Goal: Transaction & Acquisition: Purchase product/service

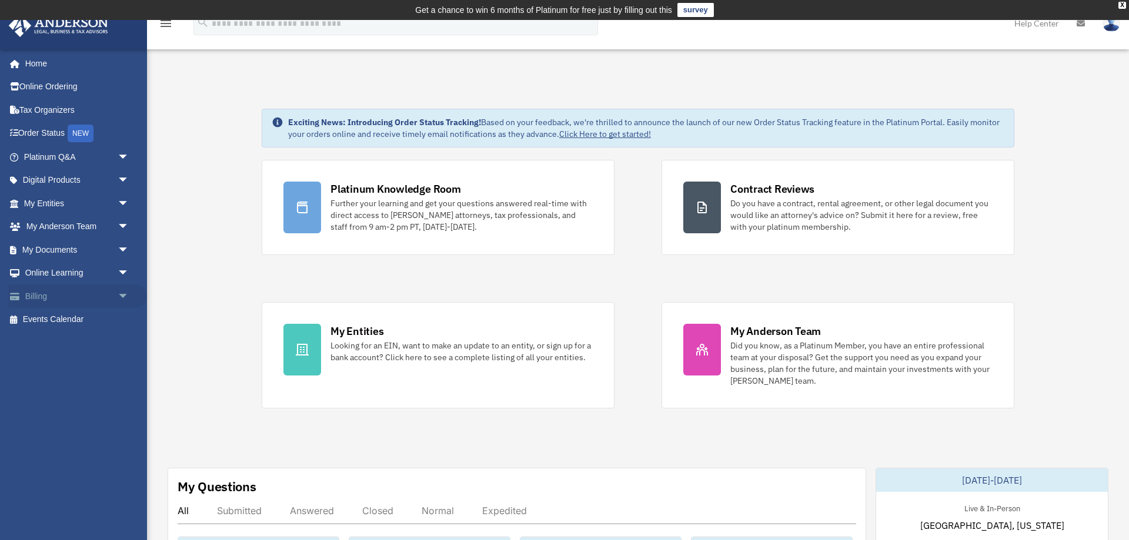
click at [49, 292] on link "Billing arrow_drop_down" at bounding box center [77, 297] width 139 height 24
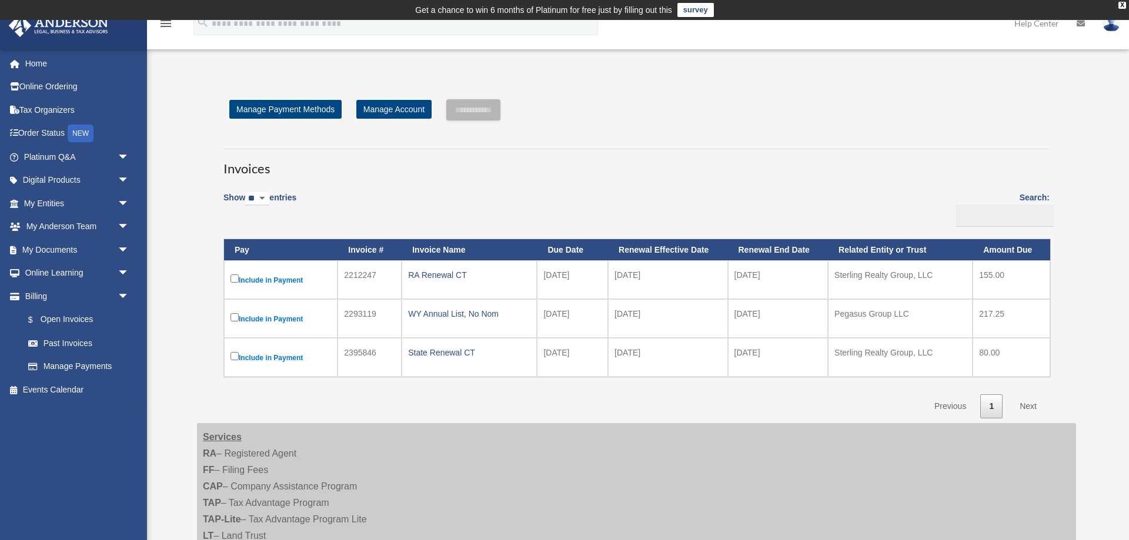
click at [232, 275] on label "Include in Payment" at bounding box center [280, 279] width 101 height 15
click at [497, 112] on input "**********" at bounding box center [473, 109] width 54 height 21
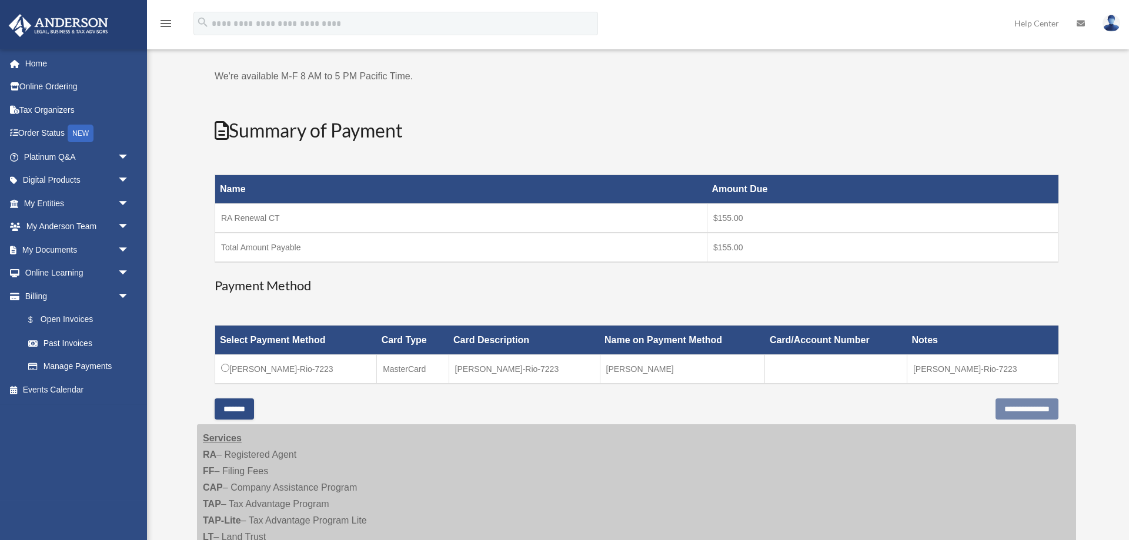
scroll to position [120, 0]
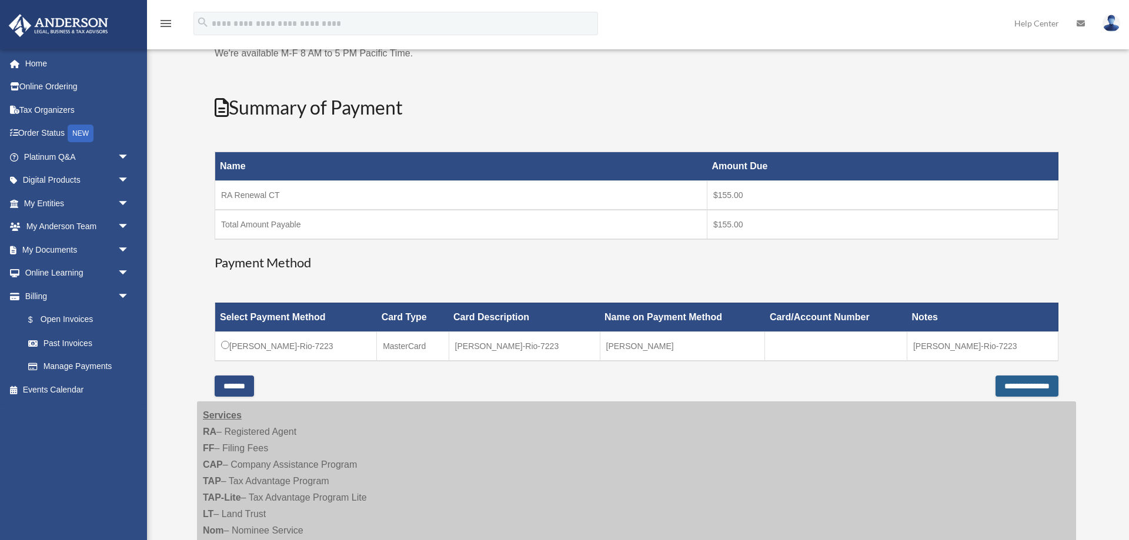
click at [995, 384] on input "**********" at bounding box center [1026, 386] width 63 height 21
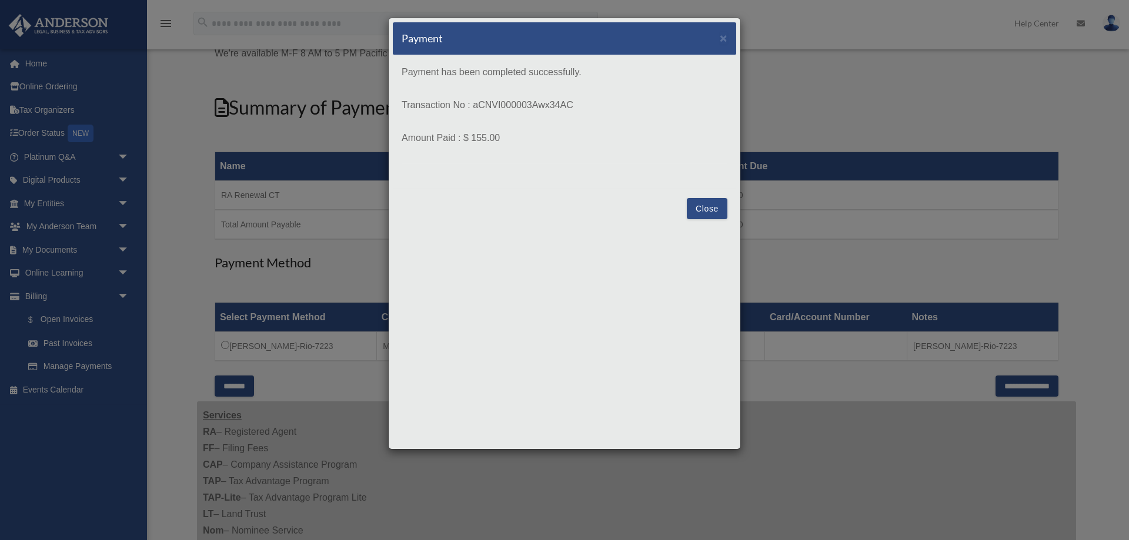
click at [719, 212] on button "Close" at bounding box center [707, 208] width 41 height 21
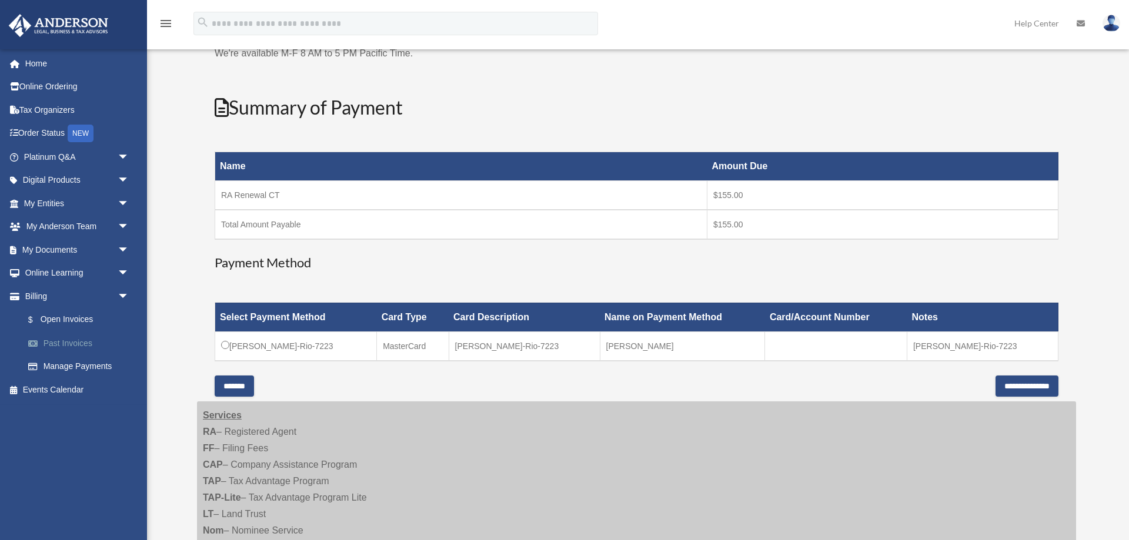
click at [73, 340] on link "Past Invoices" at bounding box center [81, 344] width 131 height 24
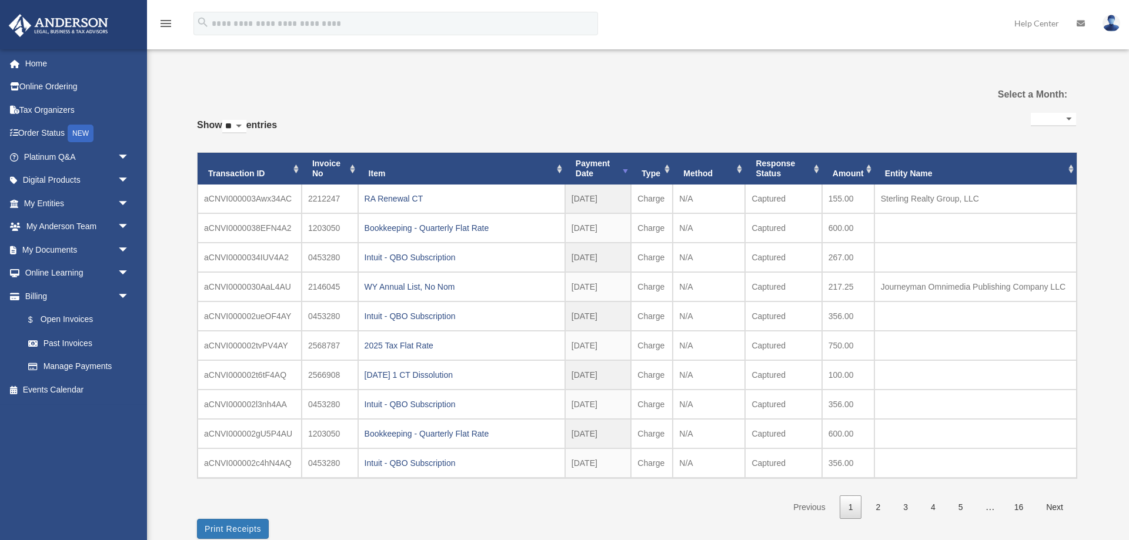
select select
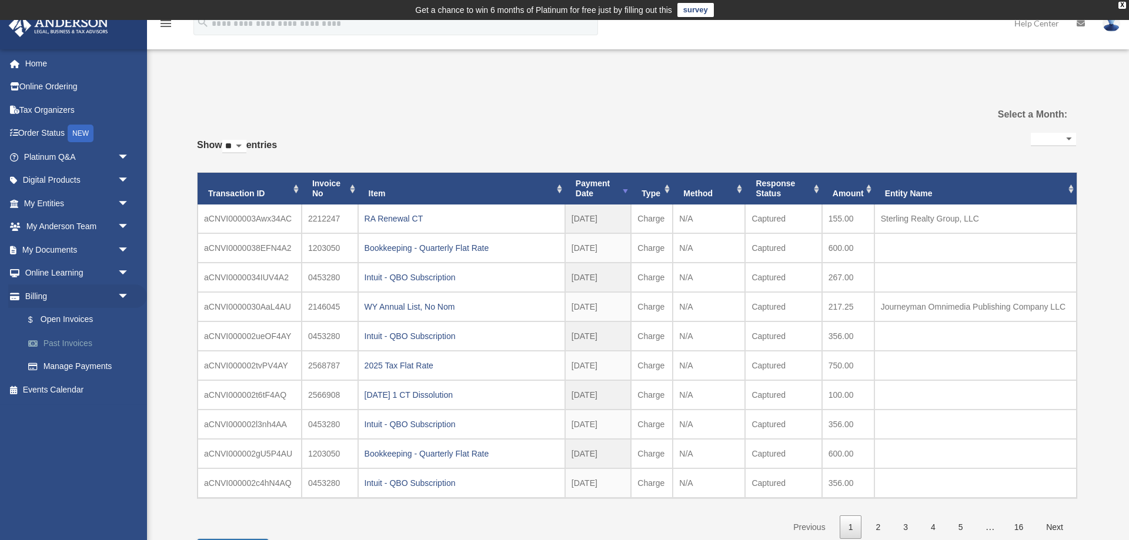
click at [55, 353] on link "Past Invoices" at bounding box center [81, 344] width 131 height 24
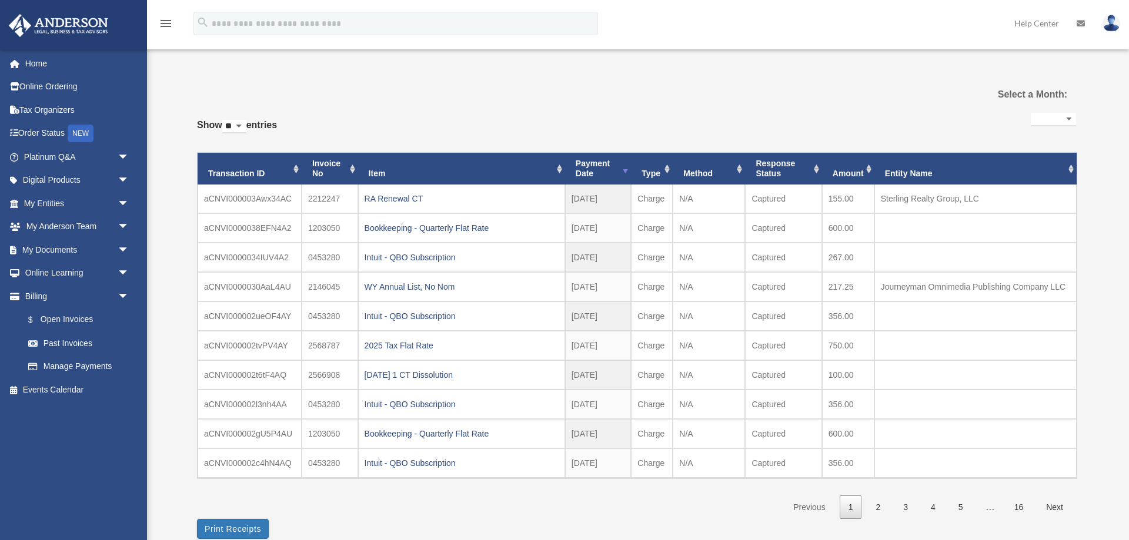
select select
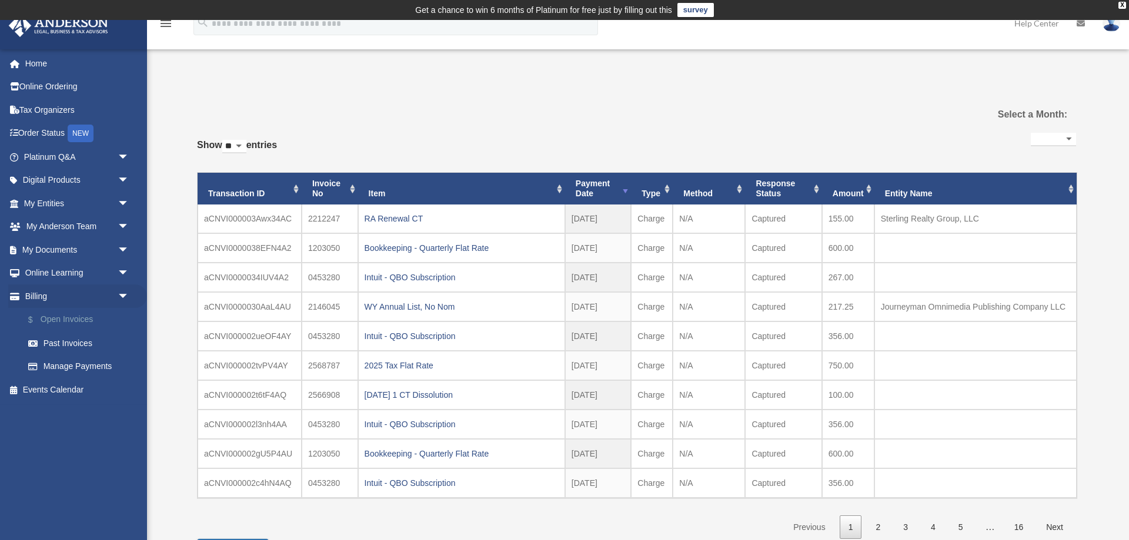
click at [59, 321] on link "$ Open Invoices" at bounding box center [81, 320] width 131 height 24
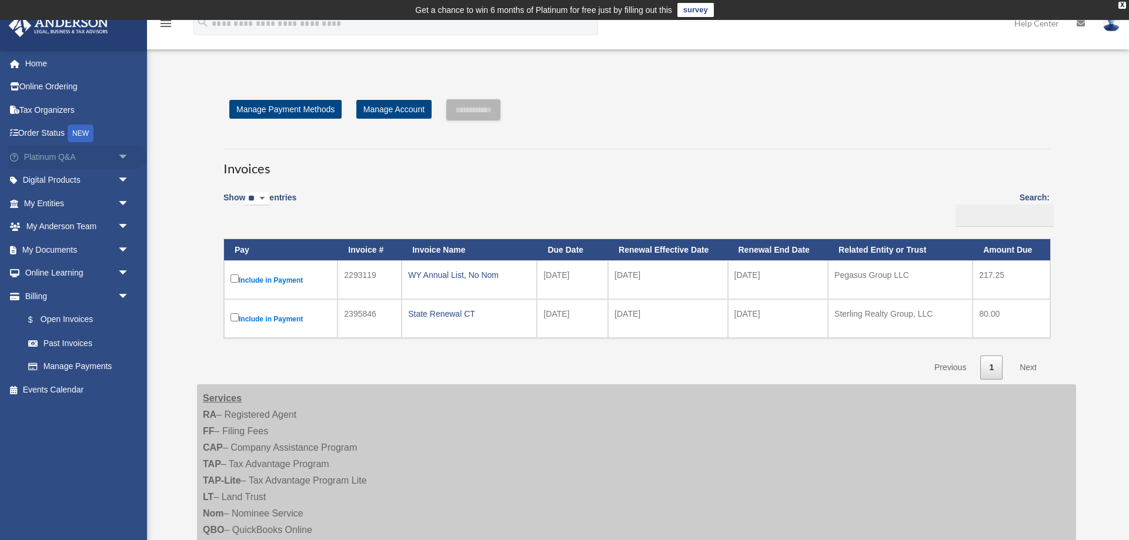
click at [61, 156] on link "Platinum Q&A arrow_drop_down" at bounding box center [77, 157] width 139 height 24
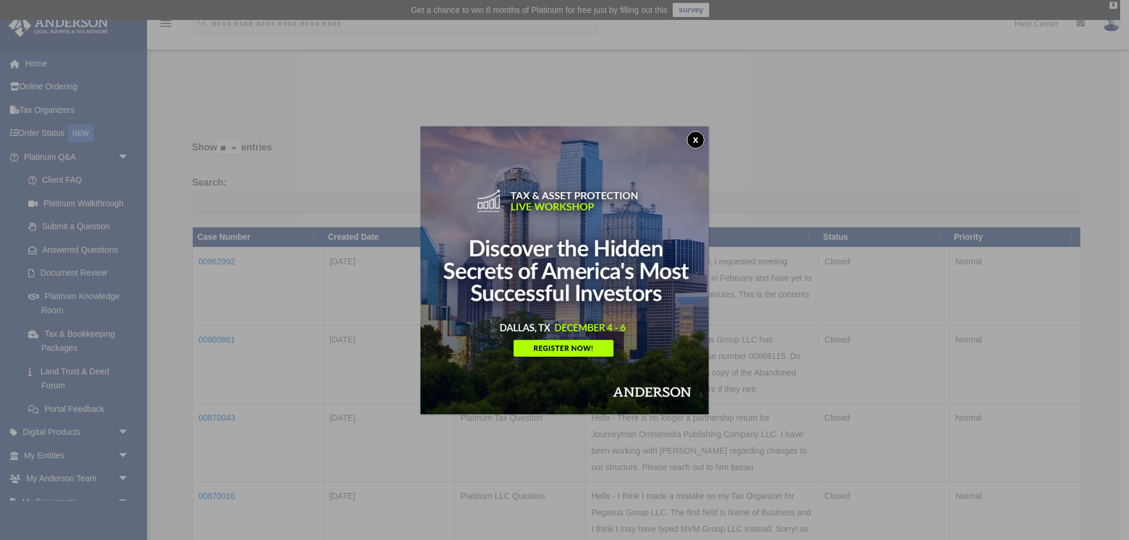
click at [692, 139] on button "x" at bounding box center [696, 140] width 18 height 18
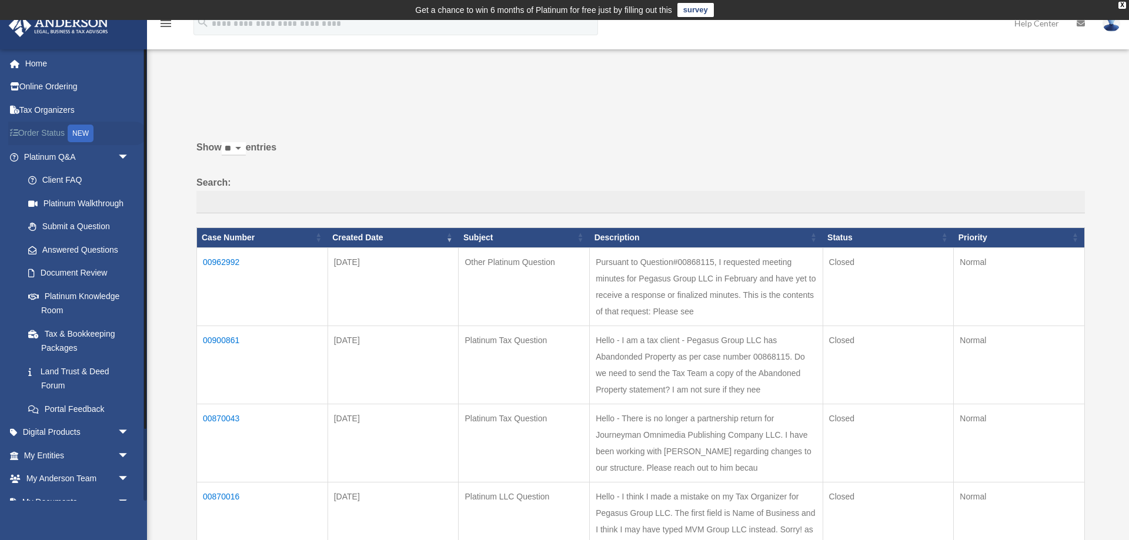
click at [44, 135] on link "Order Status NEW" at bounding box center [77, 134] width 139 height 24
drag, startPoint x: 37, startPoint y: 61, endPoint x: 38, endPoint y: 72, distance: 10.6
click at [37, 62] on link "Home" at bounding box center [77, 64] width 139 height 24
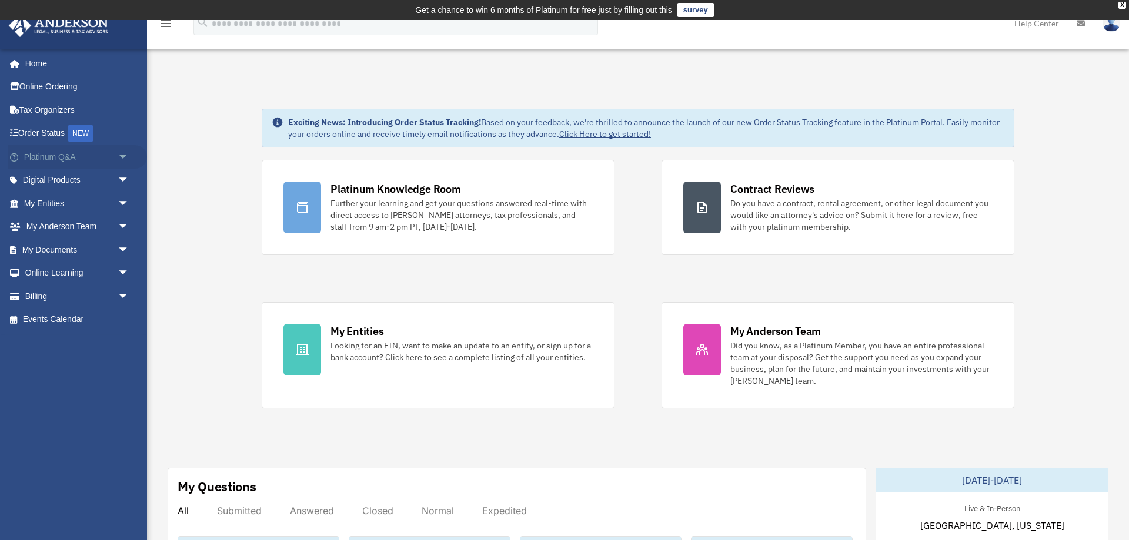
click at [57, 165] on link "Platinum Q&A arrow_drop_down" at bounding box center [77, 157] width 139 height 24
click at [121, 155] on span "arrow_drop_down" at bounding box center [130, 157] width 24 height 24
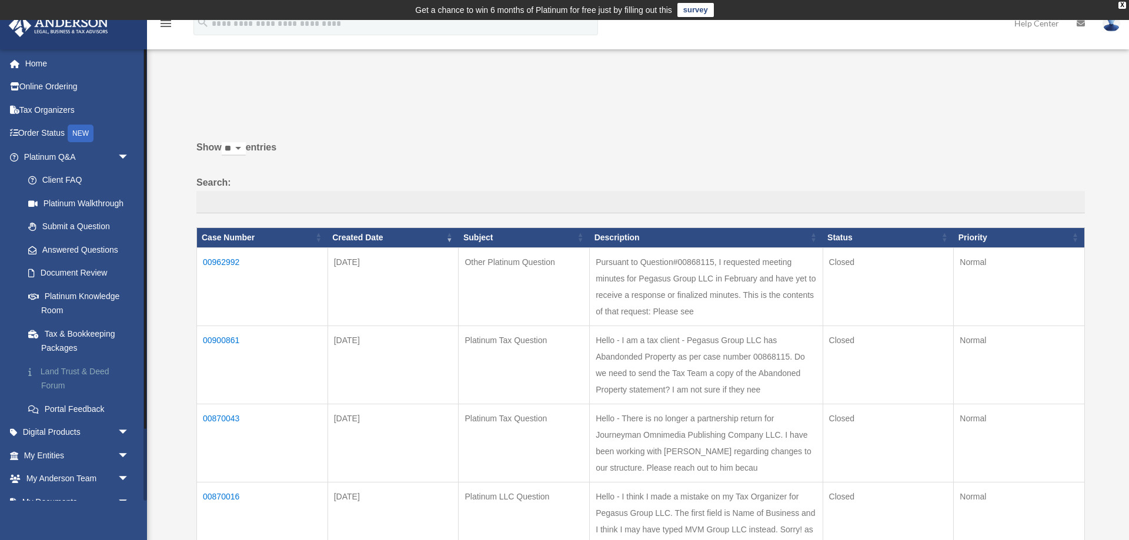
click at [84, 367] on link "Land Trust & Deed Forum" at bounding box center [81, 379] width 131 height 38
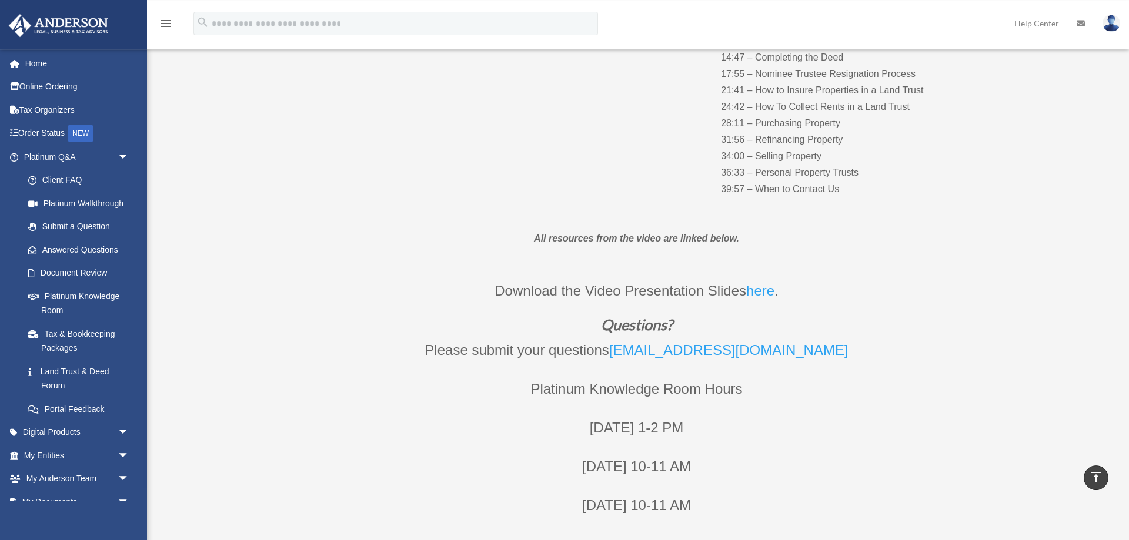
scroll to position [360, 0]
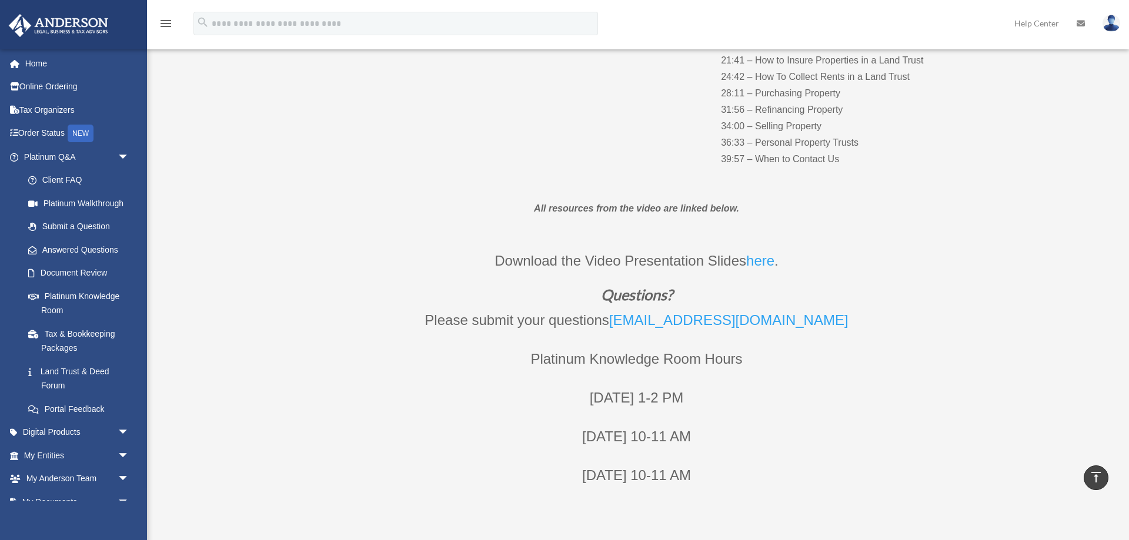
click at [754, 258] on link "here" at bounding box center [760, 264] width 28 height 22
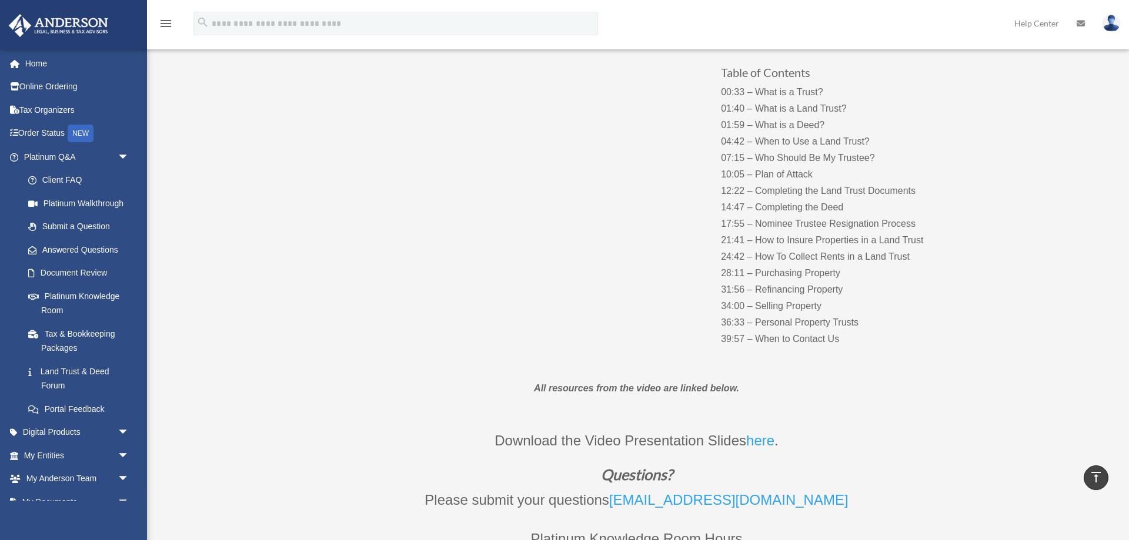
scroll to position [120, 0]
